Goal: Information Seeking & Learning: Check status

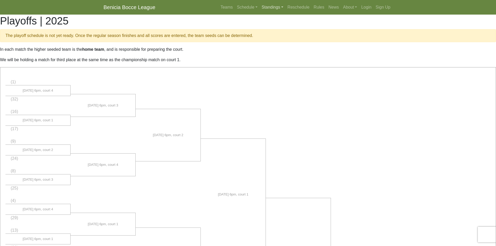
click at [268, 8] on link "Standings" at bounding box center [272, 7] width 26 height 10
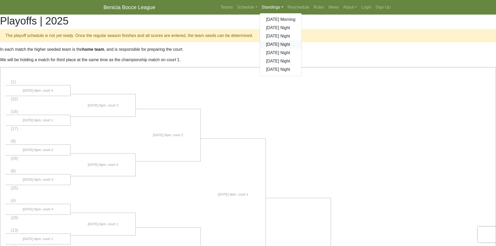
click at [271, 45] on link "[DATE] Night" at bounding box center [281, 44] width 42 height 8
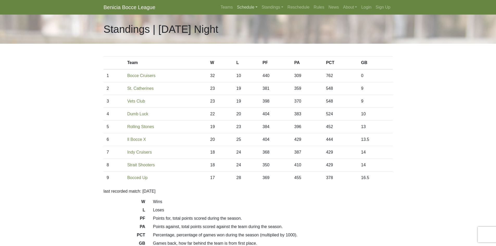
click at [247, 7] on link "Schedule" at bounding box center [247, 7] width 25 height 10
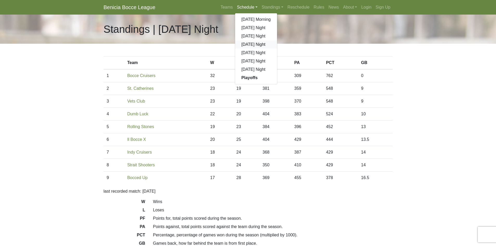
click at [247, 43] on link "[DATE] Night" at bounding box center [256, 44] width 42 height 8
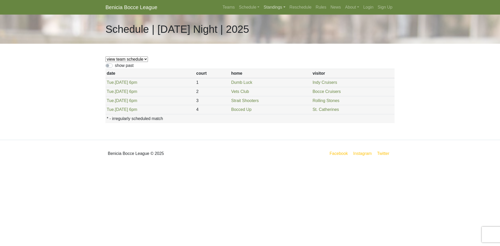
click at [273, 7] on link "Standings" at bounding box center [274, 7] width 26 height 10
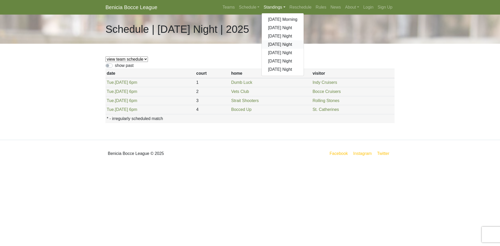
click at [280, 44] on link "[DATE] Night" at bounding box center [283, 44] width 42 height 8
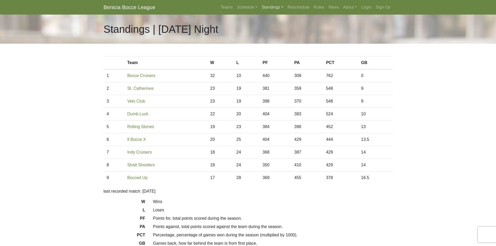
click at [271, 7] on link "Standings" at bounding box center [272, 7] width 26 height 10
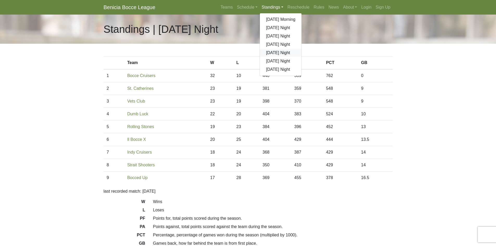
click at [277, 53] on link "[DATE] Night" at bounding box center [281, 53] width 42 height 8
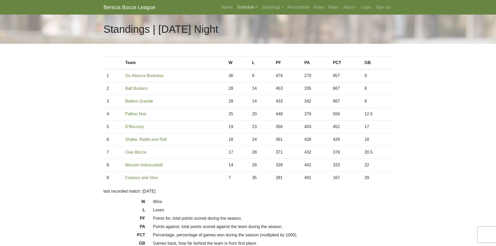
click at [244, 7] on link "Schedule" at bounding box center [247, 7] width 25 height 10
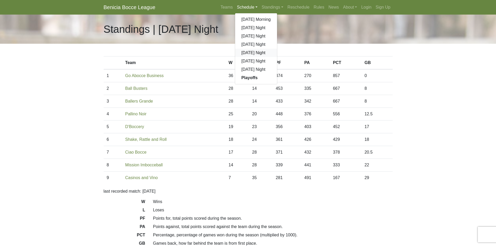
click at [251, 53] on link "[DATE] Night" at bounding box center [256, 53] width 42 height 8
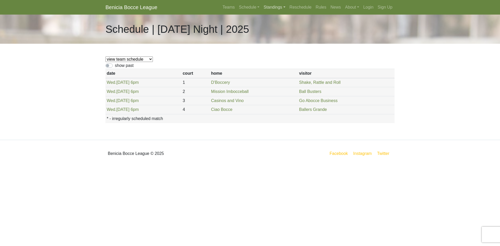
click at [273, 7] on link "Standings" at bounding box center [274, 7] width 26 height 10
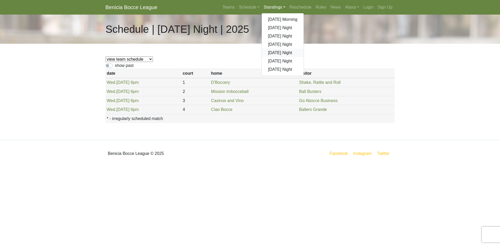
click at [277, 53] on link "[DATE] Night" at bounding box center [283, 53] width 42 height 8
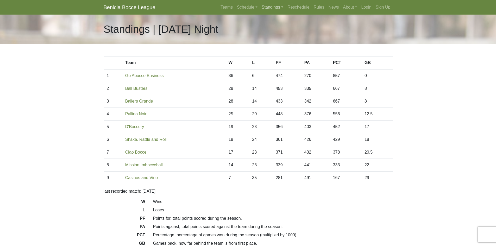
click at [268, 7] on link "Standings" at bounding box center [272, 7] width 26 height 10
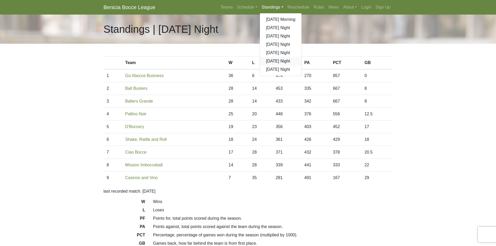
click at [276, 62] on link "[DATE] Night" at bounding box center [281, 61] width 42 height 8
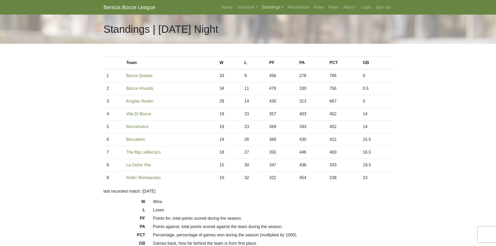
click at [272, 8] on link "Standings" at bounding box center [272, 7] width 26 height 10
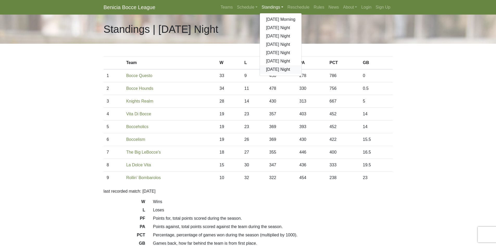
click at [278, 69] on link "[DATE] Night" at bounding box center [281, 69] width 42 height 8
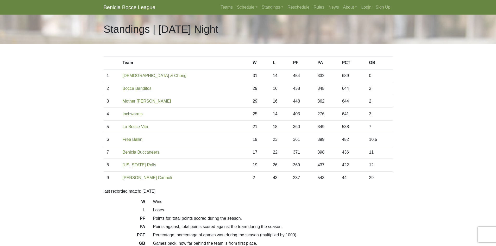
click at [113, 7] on link "Benicia Bocce League" at bounding box center [130, 7] width 52 height 10
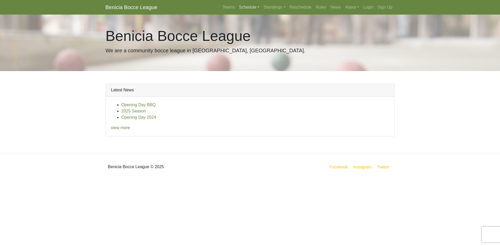
click at [249, 7] on link "Schedule" at bounding box center [249, 7] width 25 height 10
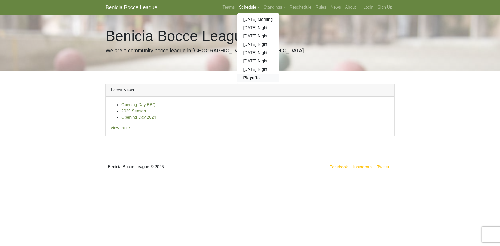
click at [249, 77] on strong "Playoffs" at bounding box center [251, 77] width 16 height 4
